Goal: Navigation & Orientation: Find specific page/section

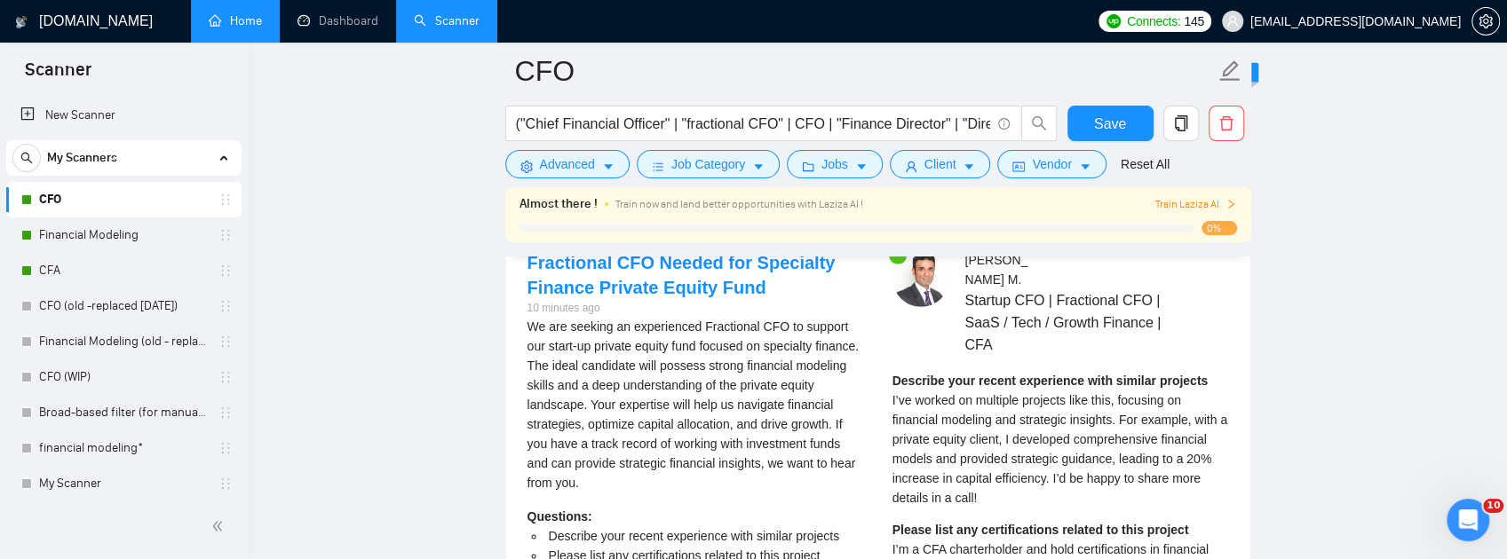
click at [230, 24] on link "Home" at bounding box center [235, 20] width 53 height 15
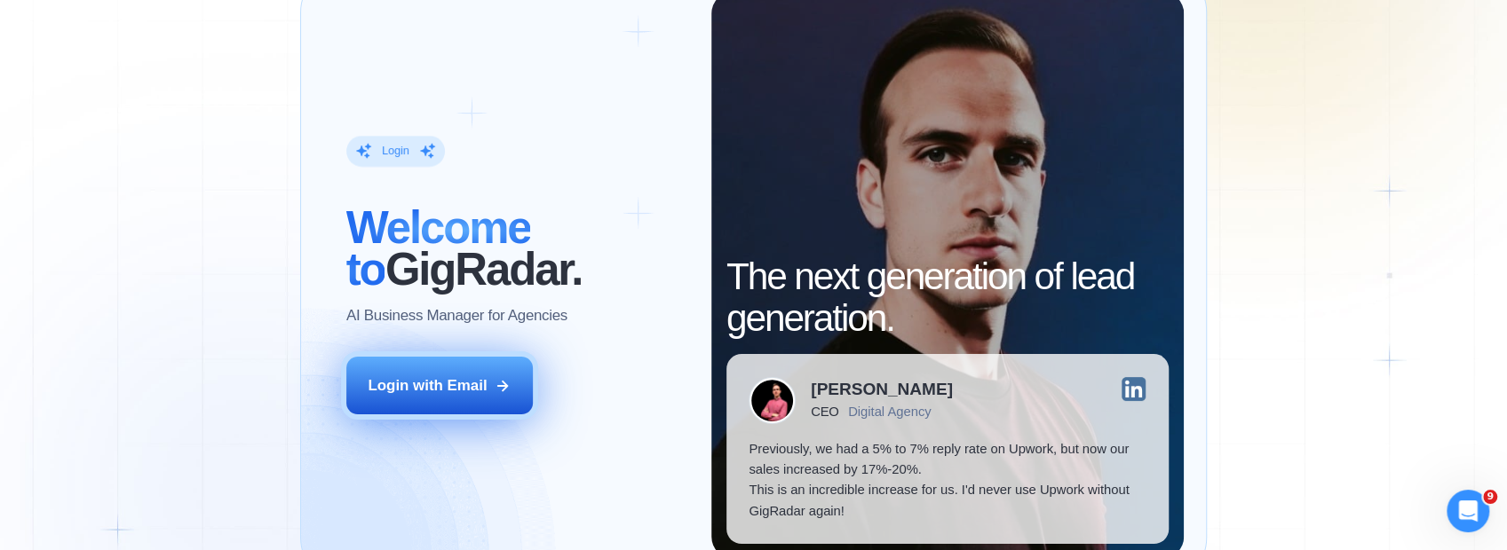
click at [491, 403] on button "Login with Email" at bounding box center [439, 386] width 186 height 59
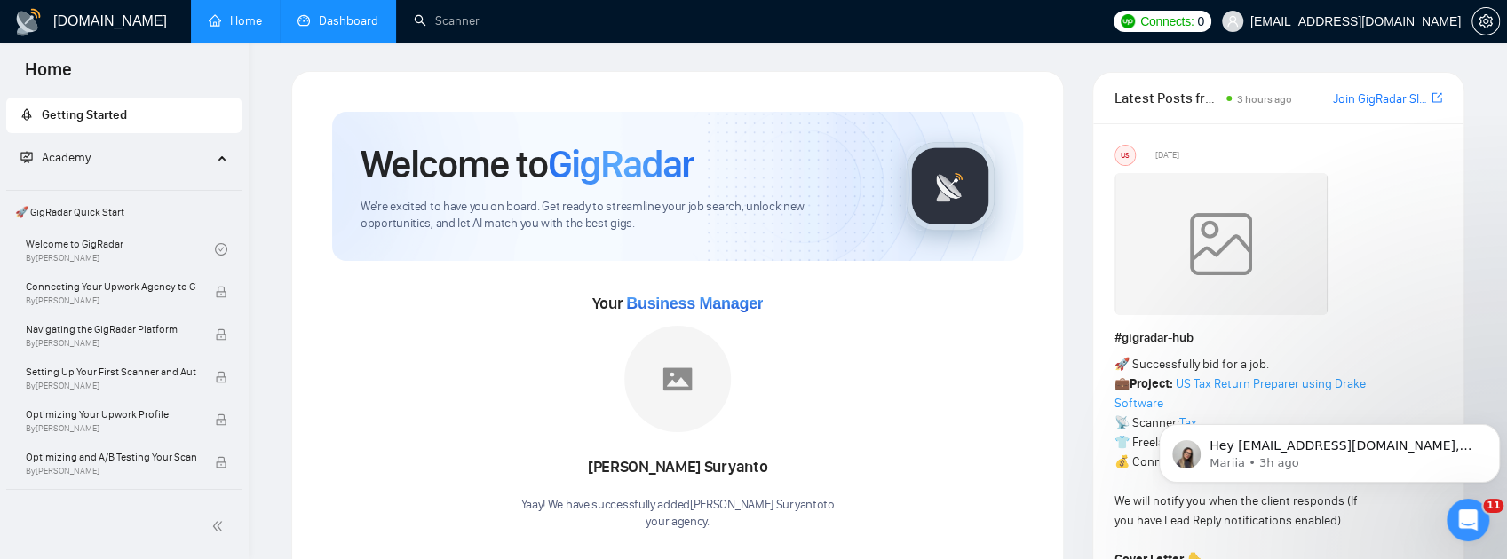
click at [308, 17] on link "Dashboard" at bounding box center [337, 20] width 81 height 15
